Goal: Task Accomplishment & Management: Complete application form

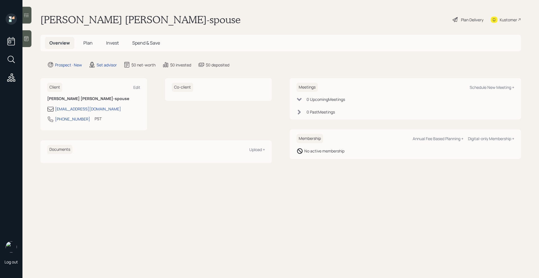
click at [29, 41] on icon at bounding box center [27, 39] width 6 height 6
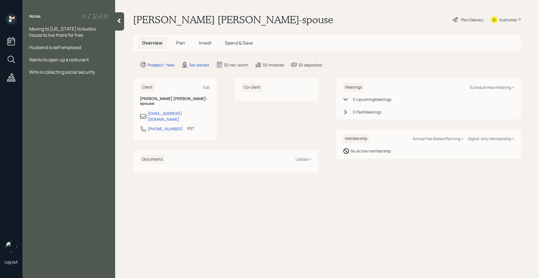
click at [80, 62] on span "Wants to open up a resturant" at bounding box center [59, 60] width 60 height 6
click at [102, 72] on div "Wife is collecting social security" at bounding box center [68, 72] width 79 height 6
click at [30, 98] on span "Kayaking" at bounding box center [38, 97] width 19 height 6
click at [71, 95] on div "Likes Kayaking" at bounding box center [68, 97] width 79 height 6
click at [62, 117] on span "Wants a retirement analysis to see if they open a restuarant" at bounding box center [66, 112] width 75 height 12
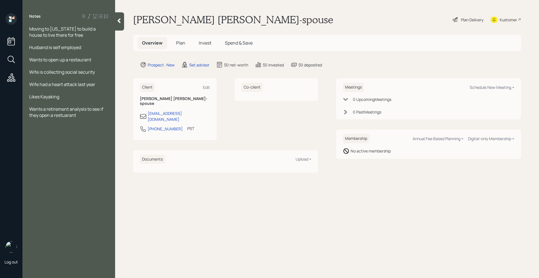
click at [62, 117] on span "Wants a retirement analysis to see if they open a restuarant" at bounding box center [66, 112] width 75 height 12
click at [68, 116] on span "Wants a retirement analysis to see if they open a restuarant" at bounding box center [66, 112] width 75 height 12
click at [85, 115] on div "Wants a retirement analysis to see if they open a restuarant" at bounding box center [68, 112] width 79 height 12
click at [45, 32] on span "Moving to [US_STATE] to build a house to live there for free" at bounding box center [62, 32] width 67 height 12
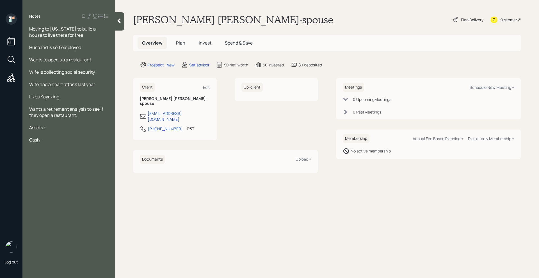
click at [33, 29] on span "Moving to [US_STATE] to build a house to live there for free" at bounding box center [62, 32] width 67 height 12
click at [31, 29] on span "Moving to [US_STATE] to build a house to live there for free" at bounding box center [62, 32] width 67 height 12
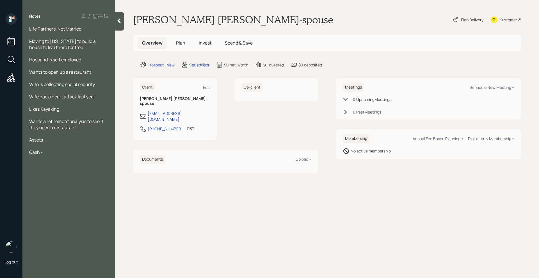
click at [54, 152] on div "Cash -" at bounding box center [68, 152] width 79 height 6
click at [61, 138] on div "Assets -" at bounding box center [68, 140] width 79 height 6
click at [90, 179] on div "Tight Budget (Breakeven)" at bounding box center [68, 177] width 79 height 6
click at [33, 28] on span "Life Partners, Not Married" at bounding box center [55, 29] width 52 height 6
click at [31, 28] on span "Life Partners, Not Married" at bounding box center [55, 29] width 52 height 6
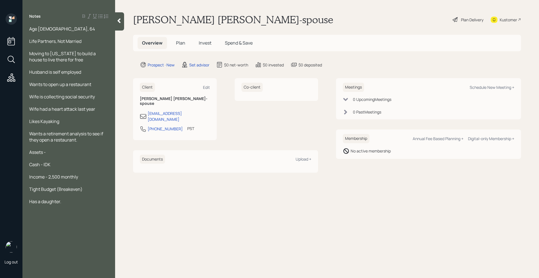
click at [119, 22] on icon at bounding box center [119, 21] width 6 height 6
